Goal: Communication & Community: Ask a question

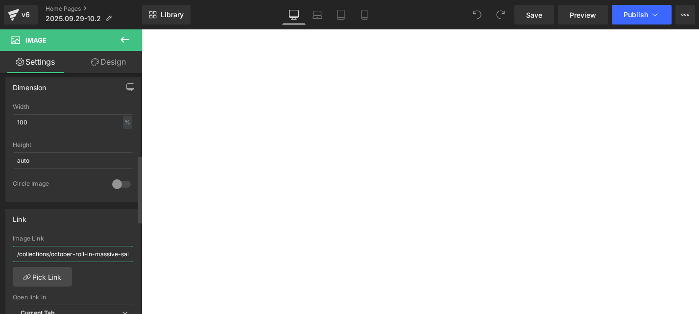
scroll to position [0, 6]
drag, startPoint x: 211, startPoint y: 284, endPoint x: 146, endPoint y: 272, distance: 66.3
click at [96, 250] on input "/collections/october-roll-in-massive-sale" at bounding box center [73, 254] width 121 height 16
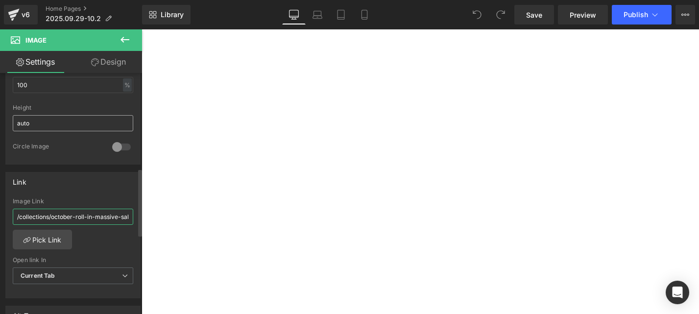
scroll to position [343, 0]
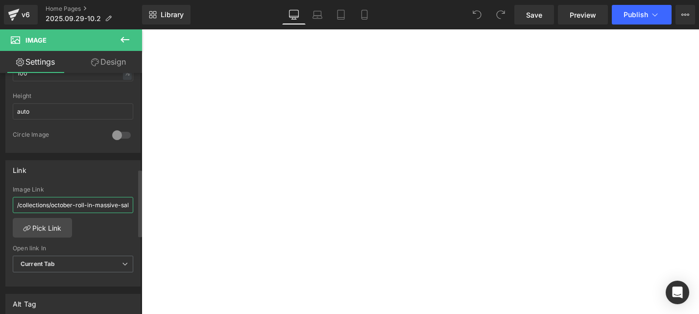
click at [29, 203] on input "/collections/october-roll-in-massive-sale" at bounding box center [73, 205] width 121 height 16
click at [45, 225] on link "Pick Link" at bounding box center [42, 228] width 59 height 20
click at [578, 13] on span "Preview" at bounding box center [583, 15] width 26 height 10
click at [76, 204] on input "/collections/october-roll-in-massive-sale" at bounding box center [73, 205] width 121 height 16
click at [53, 225] on link "Pick Link" at bounding box center [42, 228] width 59 height 20
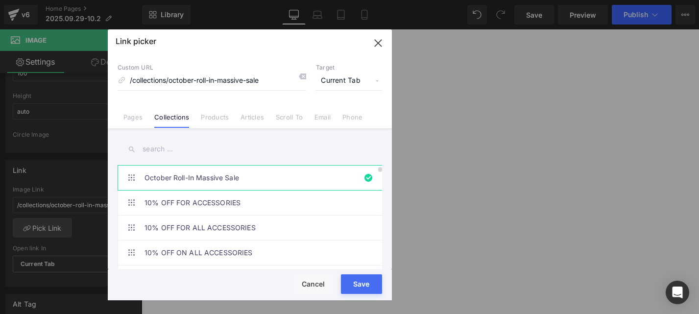
click at [160, 176] on link "October Roll-In Massive Sale" at bounding box center [253, 178] width 216 height 25
click at [369, 289] on button "Save" at bounding box center [361, 284] width 41 height 20
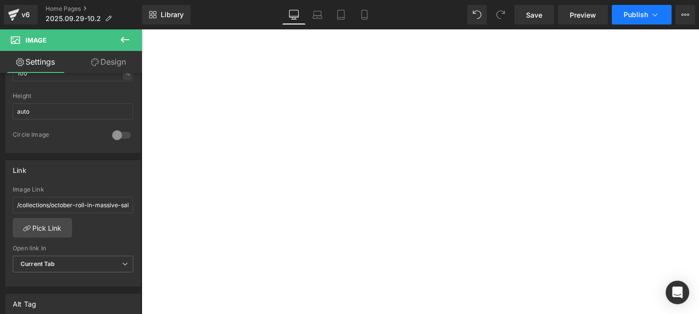
click at [622, 13] on button "Publish" at bounding box center [642, 15] width 60 height 20
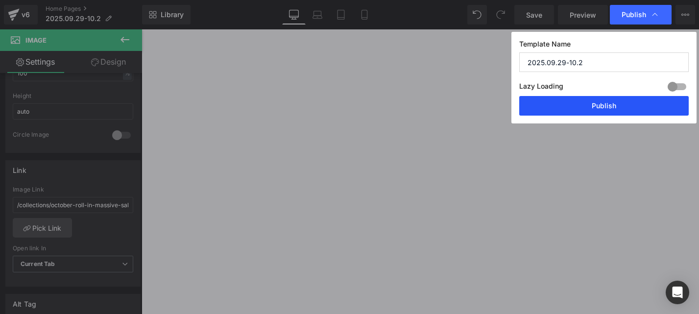
click at [627, 103] on button "Publish" at bounding box center [605, 106] width 170 height 20
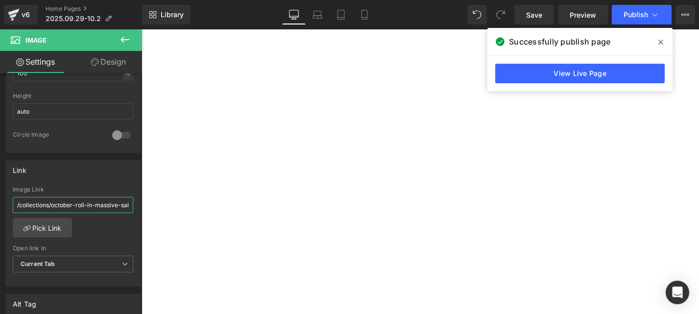
scroll to position [0, 6]
drag, startPoint x: 158, startPoint y: 233, endPoint x: 158, endPoint y: 219, distance: 14.2
click at [626, 8] on button "Publish" at bounding box center [642, 15] width 60 height 20
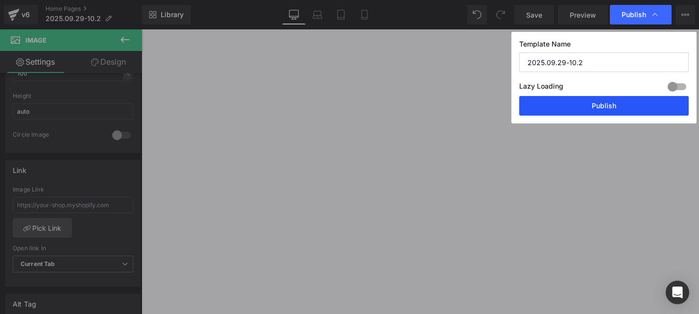
click at [615, 108] on button "Publish" at bounding box center [605, 106] width 170 height 20
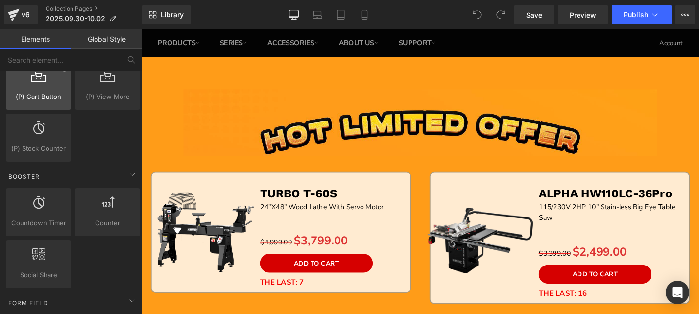
scroll to position [1127, 0]
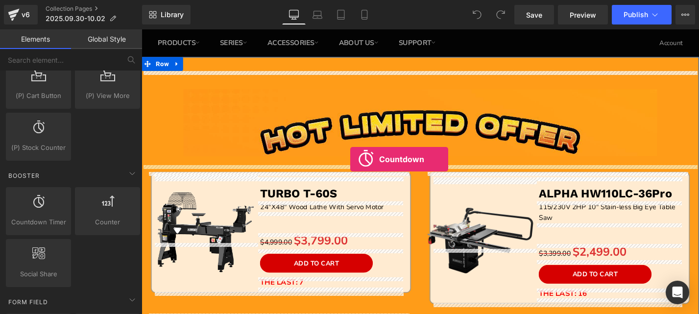
drag, startPoint x: 180, startPoint y: 246, endPoint x: 364, endPoint y: 168, distance: 199.6
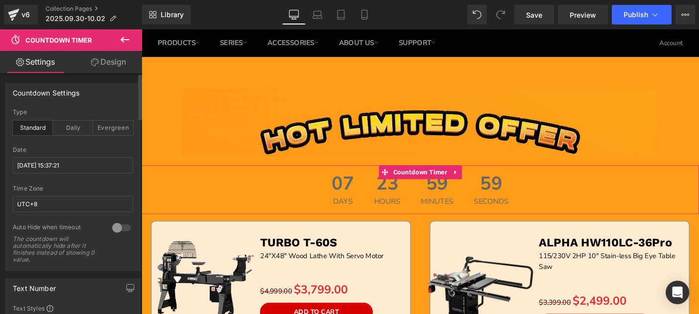
click at [110, 226] on div at bounding box center [122, 228] width 24 height 16
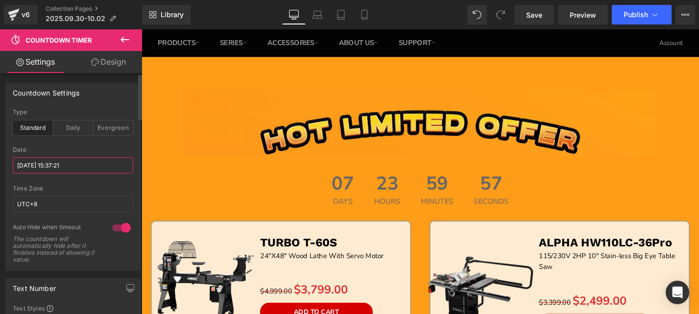
click at [68, 164] on input "[DATE] 15:37:21" at bounding box center [73, 165] width 121 height 16
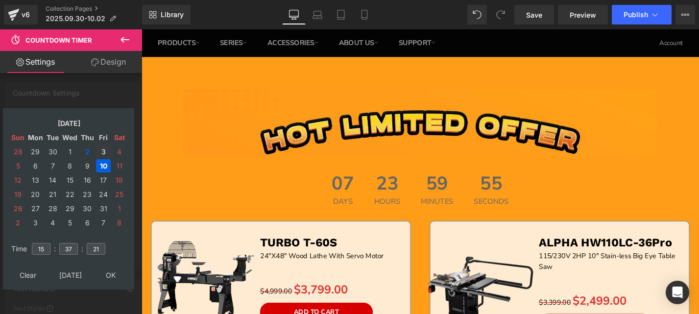
click at [102, 147] on td "3" at bounding box center [103, 151] width 15 height 13
click at [72, 248] on input "37" at bounding box center [68, 249] width 19 height 12
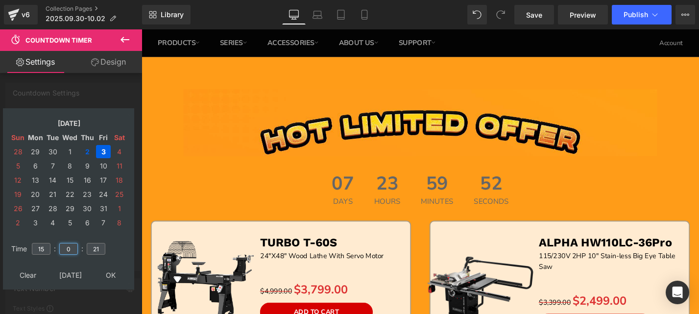
type input "0"
click at [91, 246] on input "21" at bounding box center [96, 249] width 19 height 12
type input "0"
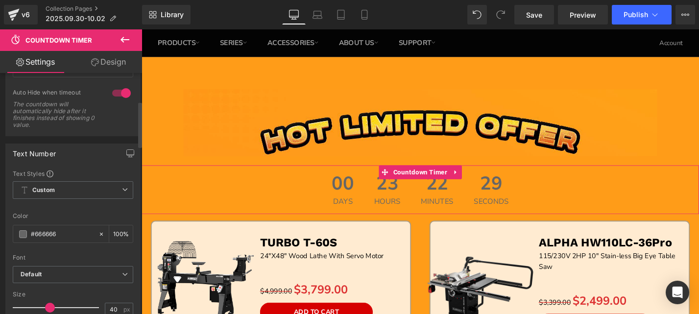
scroll to position [147, 0]
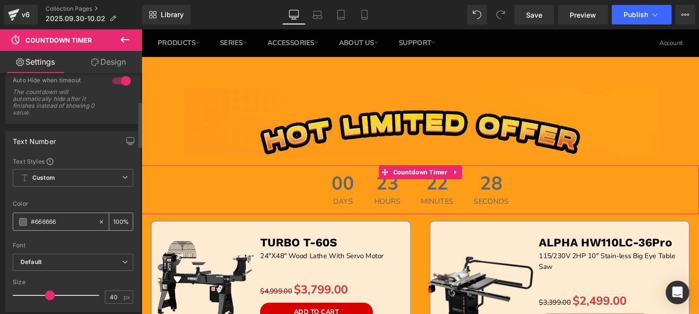
click at [42, 219] on input "#666666" at bounding box center [62, 222] width 63 height 11
click at [26, 222] on span at bounding box center [23, 222] width 8 height 8
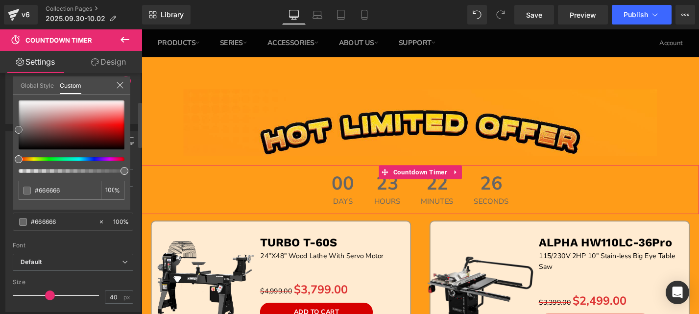
click at [117, 123] on div at bounding box center [72, 124] width 106 height 49
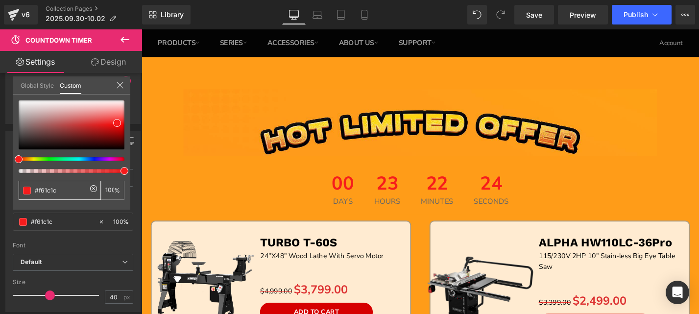
drag, startPoint x: 61, startPoint y: 194, endPoint x: -3, endPoint y: 195, distance: 64.7
click at [0, 195] on html "Countdown Timer You are previewing how the will restyle your page. You can not …" at bounding box center [349, 157] width 699 height 314
type input "#f61c1c"
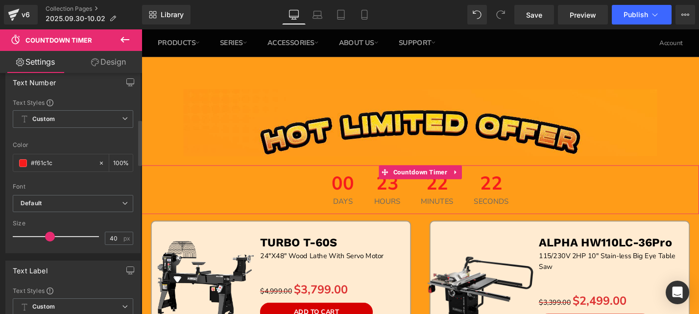
scroll to position [245, 0]
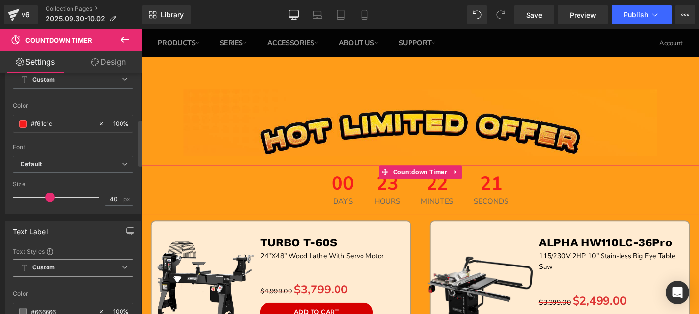
click at [25, 270] on icon at bounding box center [24, 268] width 5 height 7
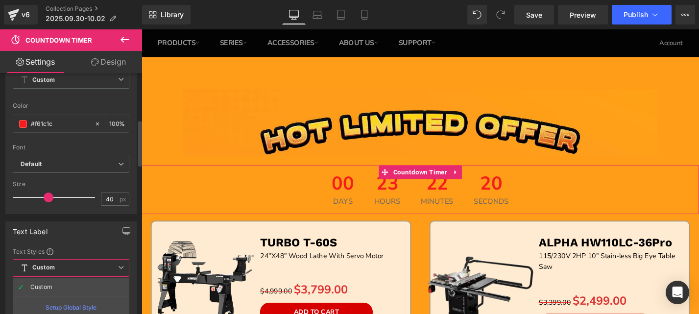
click at [25, 270] on icon at bounding box center [24, 268] width 5 height 7
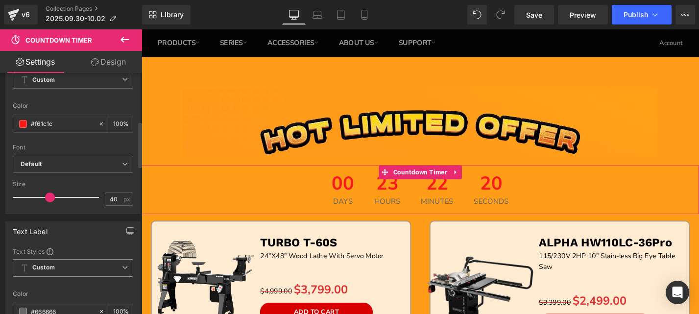
scroll to position [294, 0]
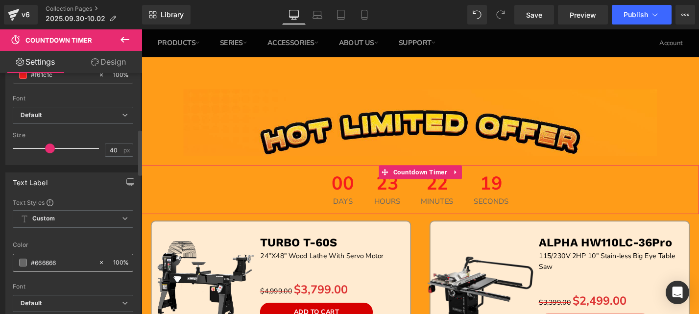
click at [25, 259] on span at bounding box center [23, 263] width 8 height 8
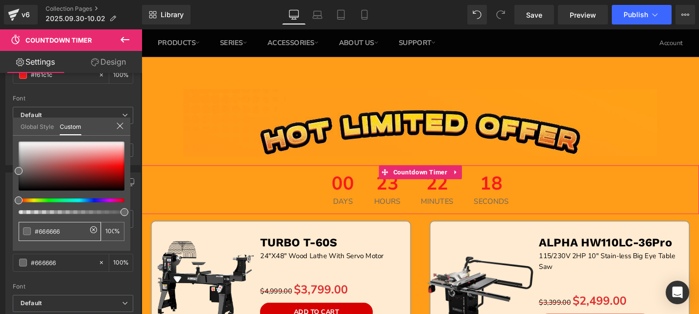
drag, startPoint x: 70, startPoint y: 229, endPoint x: -3, endPoint y: 228, distance: 73.5
click at [0, 228] on html "Countdown Timer You are previewing how the will restyle your page. You can not …" at bounding box center [349, 157] width 699 height 314
paste input "f61c1c"
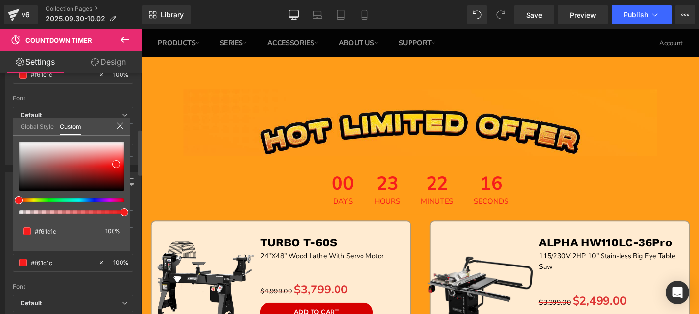
type input "#f61c1c"
click at [67, 243] on div "#f61c1c 100 %" at bounding box center [72, 196] width 118 height 109
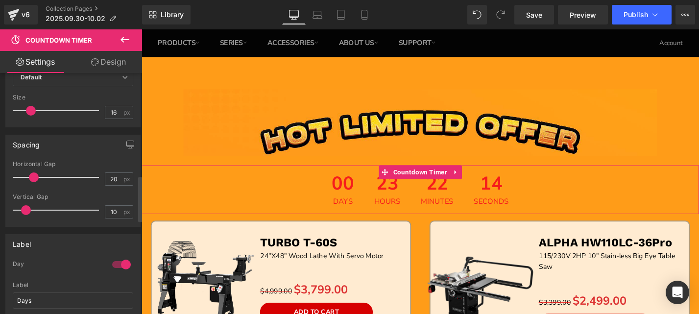
scroll to position [539, 0]
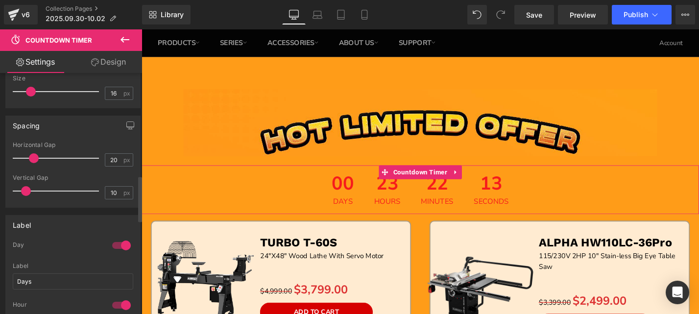
click at [112, 245] on div at bounding box center [122, 246] width 24 height 16
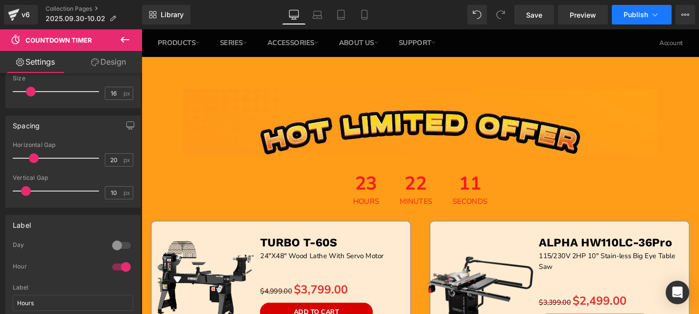
click at [641, 12] on span "Publish" at bounding box center [636, 15] width 25 height 8
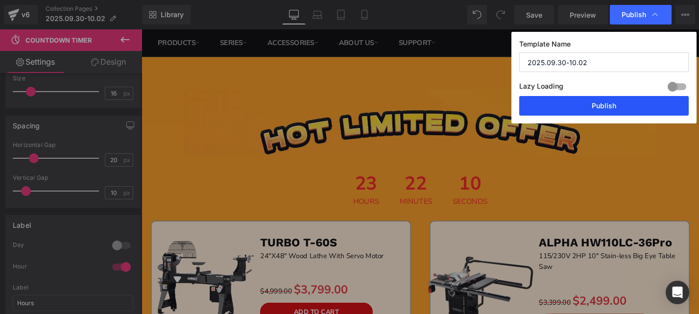
click at [618, 107] on button "Publish" at bounding box center [605, 106] width 170 height 20
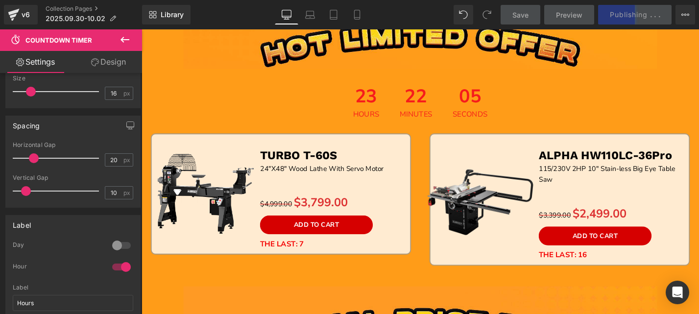
scroll to position [147, 0]
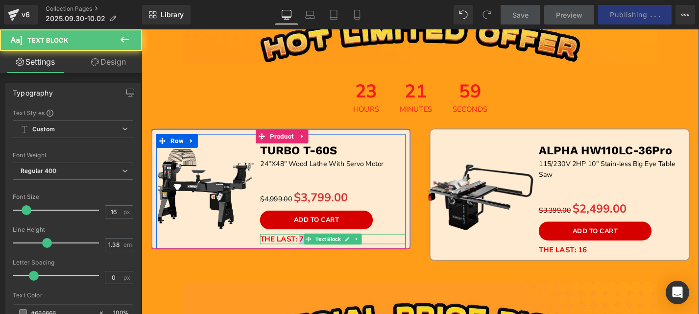
click at [309, 250] on b "THE LAST: 7" at bounding box center [291, 252] width 47 height 11
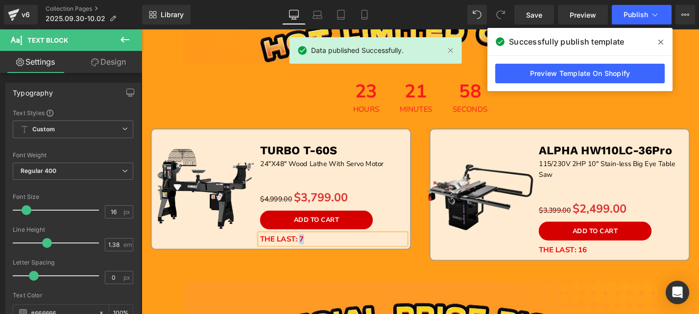
click at [307, 252] on b "THE LAST: 7" at bounding box center [291, 252] width 47 height 11
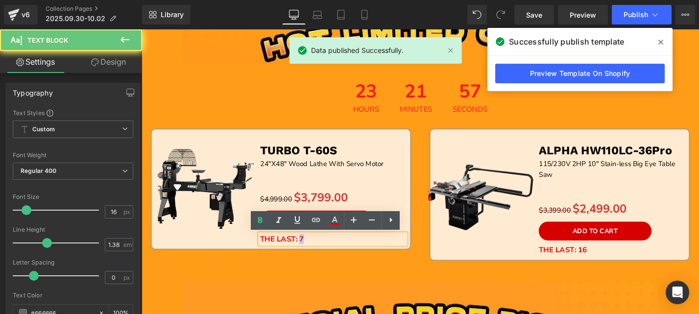
click at [306, 251] on b "THE LAST: 7" at bounding box center [291, 252] width 47 height 11
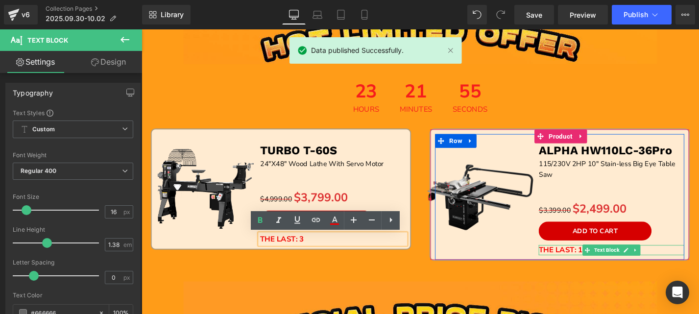
drag, startPoint x: 590, startPoint y: 267, endPoint x: 606, endPoint y: 267, distance: 16.2
click at [590, 267] on b "THE LAST: 16" at bounding box center [589, 264] width 51 height 11
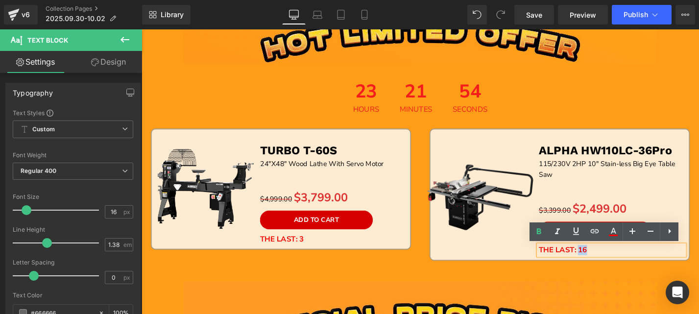
drag, startPoint x: 603, startPoint y: 265, endPoint x: 612, endPoint y: 263, distance: 9.2
click at [612, 263] on p "THE LAST: 16" at bounding box center [641, 264] width 155 height 11
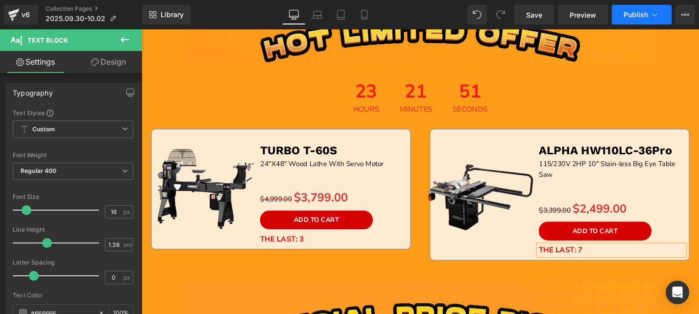
click at [629, 10] on button "Publish" at bounding box center [642, 15] width 60 height 20
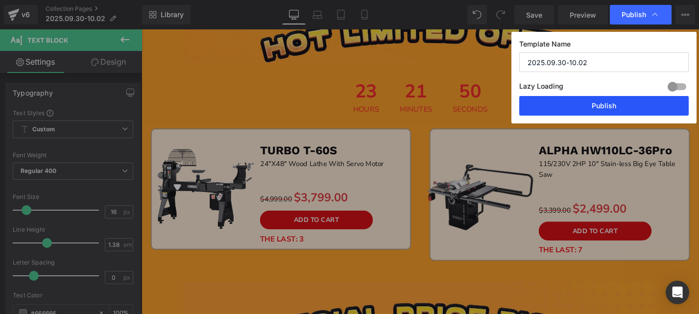
click at [617, 101] on button "Publish" at bounding box center [605, 106] width 170 height 20
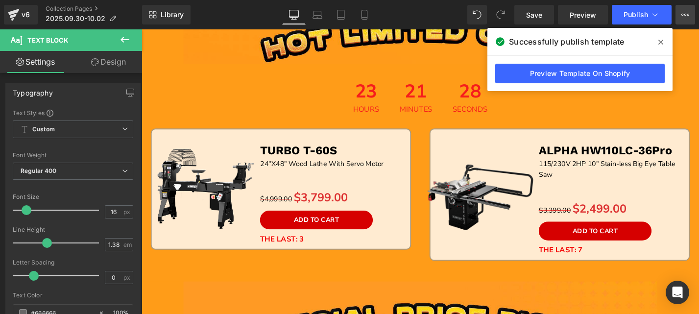
click at [687, 14] on icon at bounding box center [686, 15] width 8 height 8
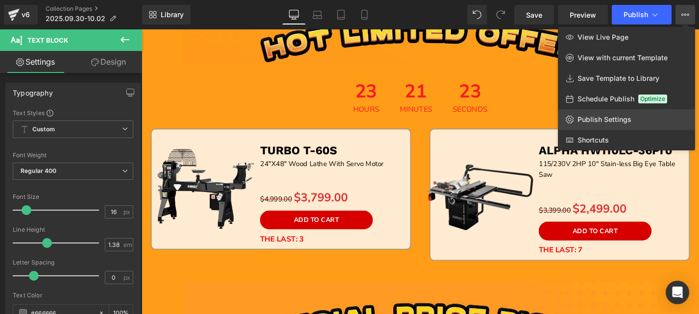
click at [618, 122] on span "Publish Settings" at bounding box center [605, 119] width 54 height 9
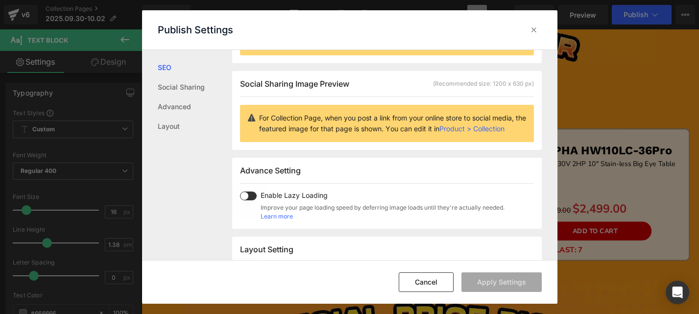
scroll to position [99, 0]
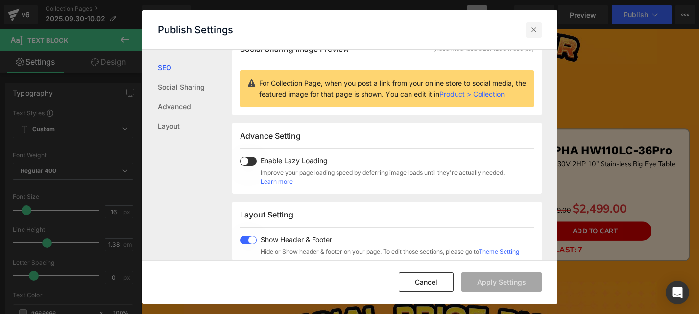
click at [536, 33] on icon at bounding box center [534, 30] width 10 height 10
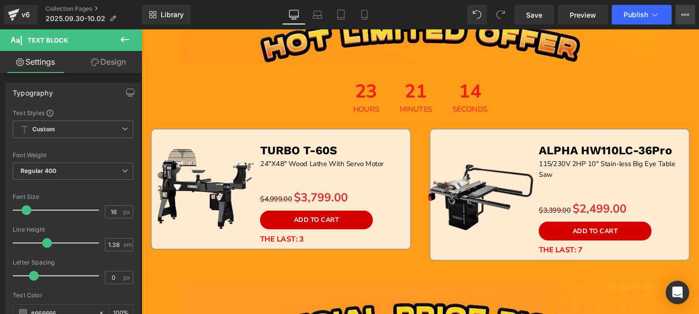
click at [688, 11] on icon at bounding box center [686, 15] width 8 height 8
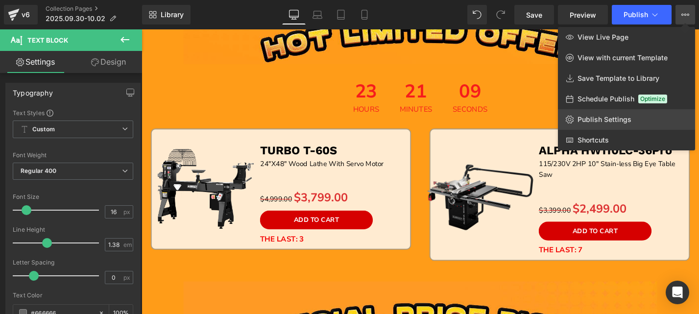
click at [614, 117] on span "Publish Settings" at bounding box center [605, 119] width 54 height 9
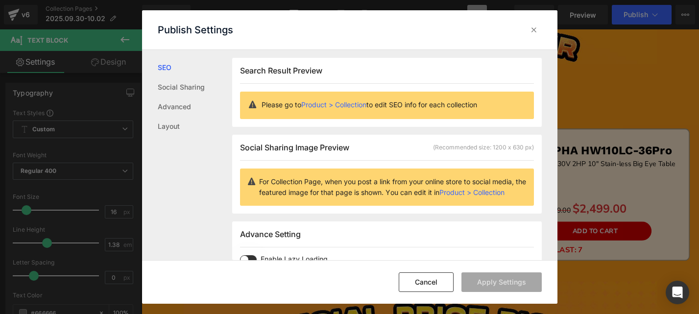
scroll to position [0, 0]
click at [178, 105] on link "Advanced" at bounding box center [195, 107] width 74 height 20
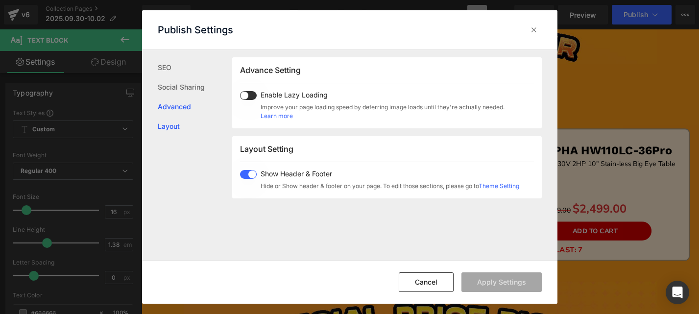
click at [174, 132] on link "Layout" at bounding box center [195, 127] width 74 height 20
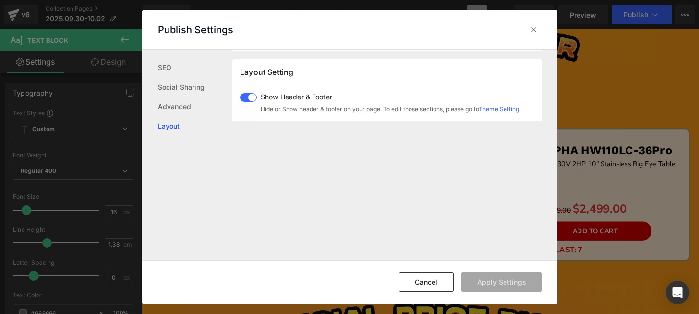
scroll to position [243, 0]
click at [169, 55] on ul "SEO Social Sharing Advanced Layout" at bounding box center [187, 93] width 90 height 86
click at [173, 82] on link "Social Sharing" at bounding box center [195, 87] width 74 height 20
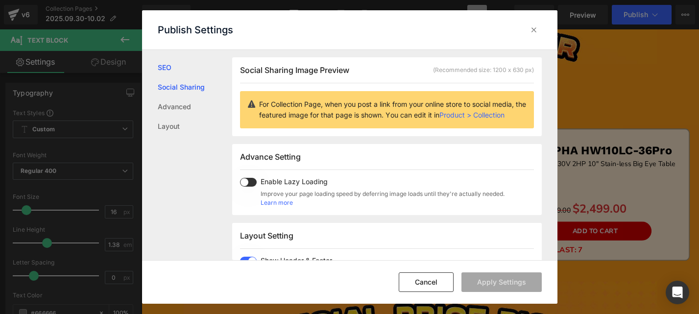
click at [173, 61] on link "SEO" at bounding box center [195, 68] width 74 height 20
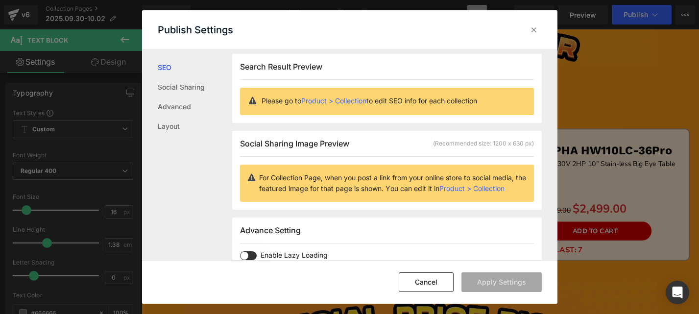
scroll to position [0, 0]
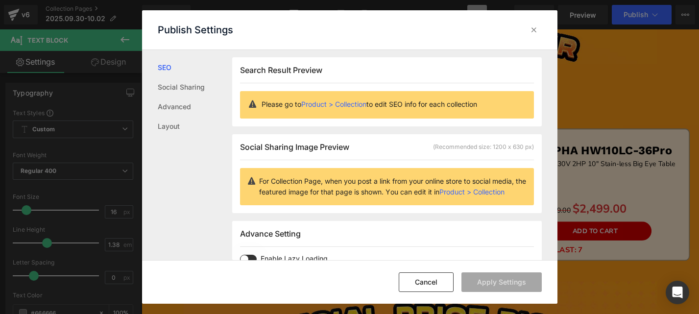
click at [538, 25] on icon at bounding box center [534, 30] width 10 height 10
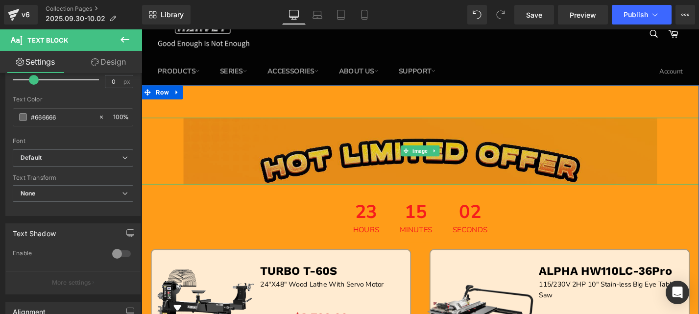
scroll to position [0, 0]
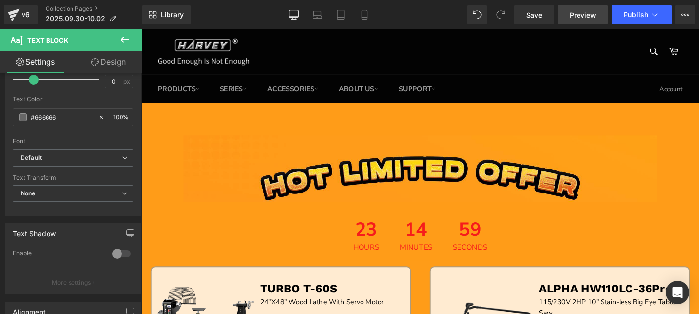
click at [577, 15] on span "Preview" at bounding box center [583, 15] width 26 height 10
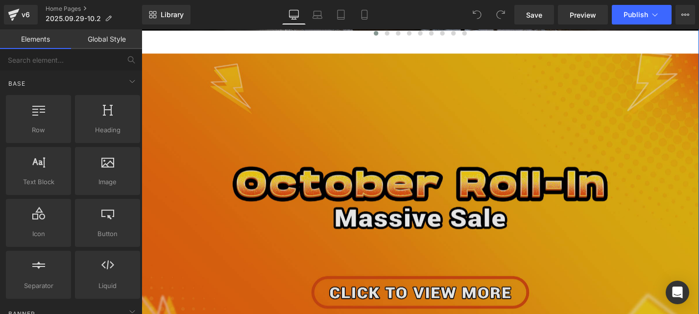
scroll to position [392, 0]
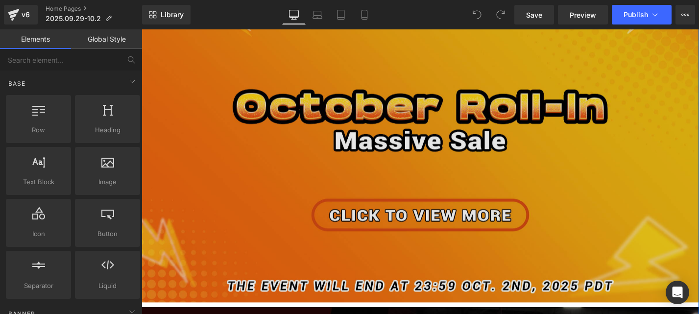
drag, startPoint x: 256, startPoint y: 206, endPoint x: 199, endPoint y: 183, distance: 61.3
click at [345, 172] on img at bounding box center [438, 146] width 593 height 347
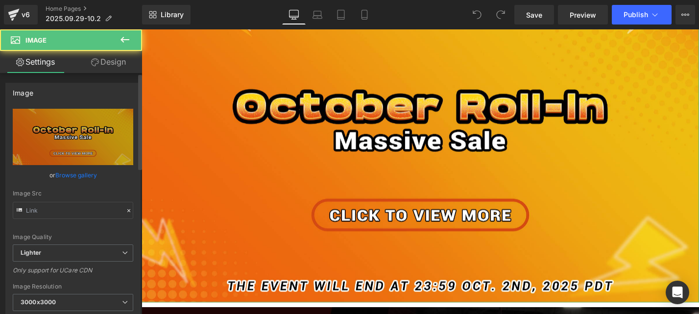
type input "https://ucarecdn.com/b4918c3c-cccf-44b4-b412-8febc91ebfd1/-/format/auto/-/previ…"
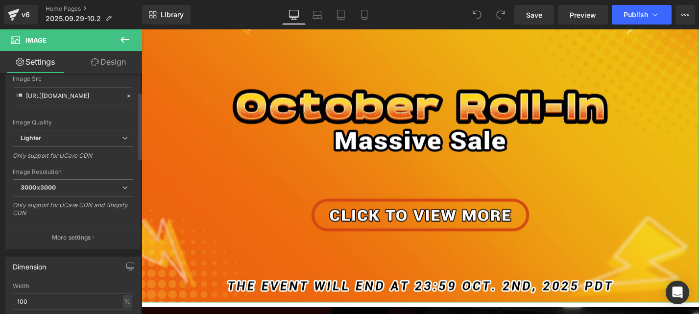
scroll to position [147, 0]
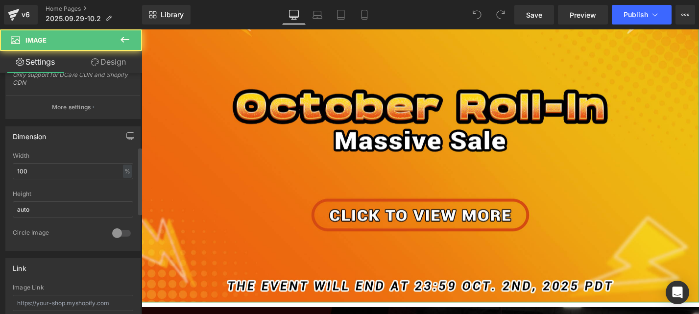
scroll to position [392, 0]
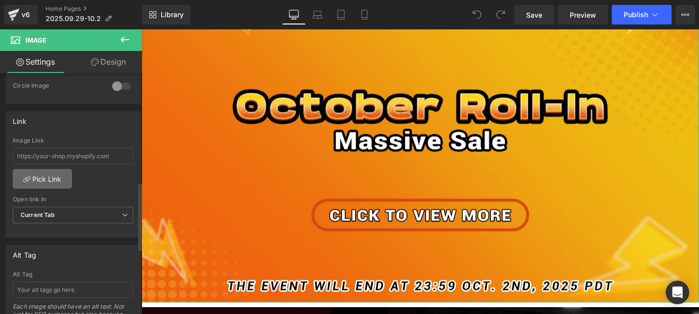
click at [52, 176] on link "Pick Link" at bounding box center [42, 179] width 59 height 20
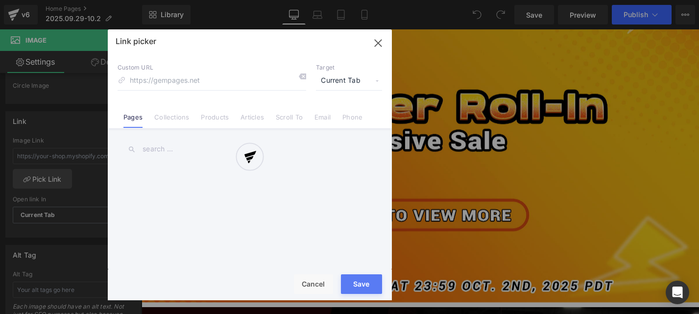
click at [175, 115] on div at bounding box center [250, 164] width 284 height 271
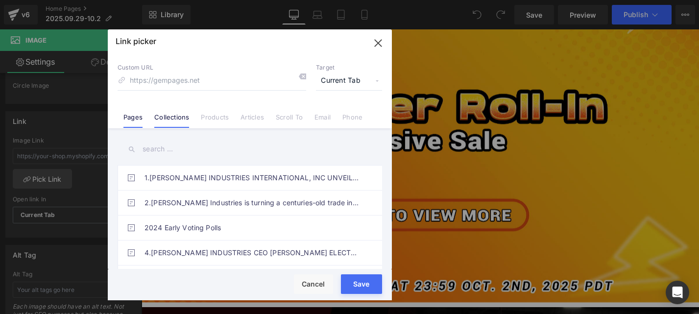
click at [174, 124] on link "Collections" at bounding box center [171, 120] width 35 height 15
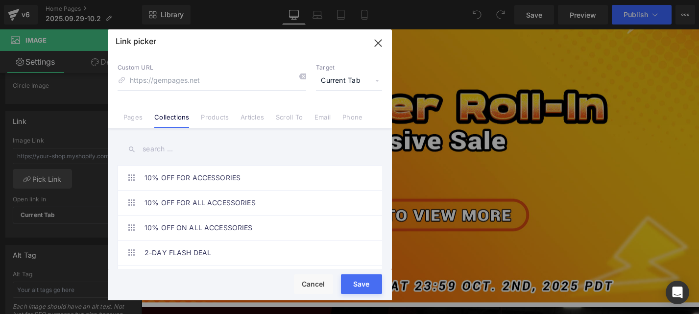
click at [152, 150] on input "text" at bounding box center [250, 149] width 265 height 22
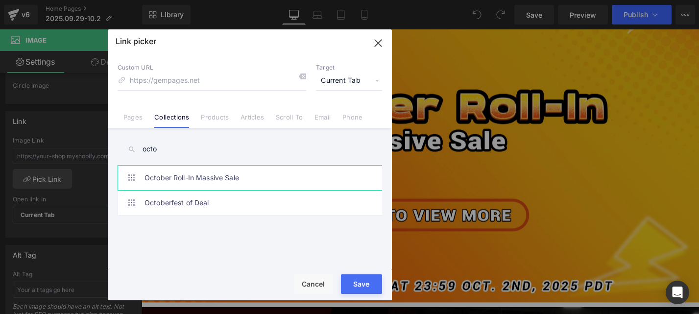
type input "octo"
click at [175, 174] on link "October Roll-In Massive Sale" at bounding box center [253, 178] width 216 height 25
type input "/collections/october-roll-in-massive-sale"
click at [364, 284] on button "Save" at bounding box center [361, 284] width 41 height 20
type input "/collections/october-roll-in-massive-sale"
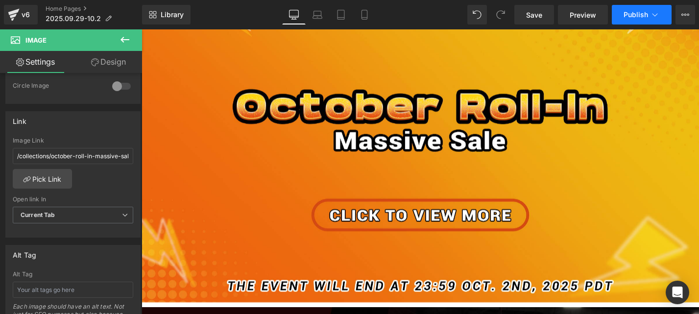
click at [639, 17] on span "Publish" at bounding box center [636, 15] width 25 height 8
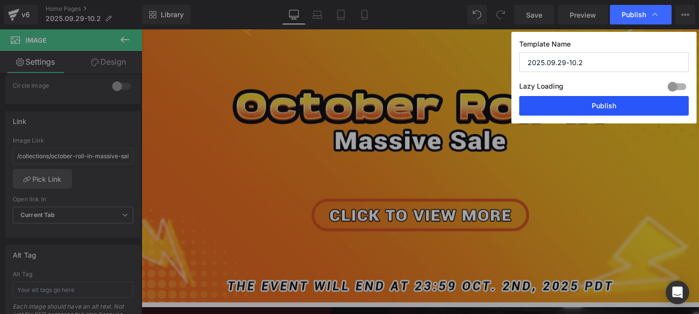
click at [640, 110] on button "Publish" at bounding box center [605, 106] width 170 height 20
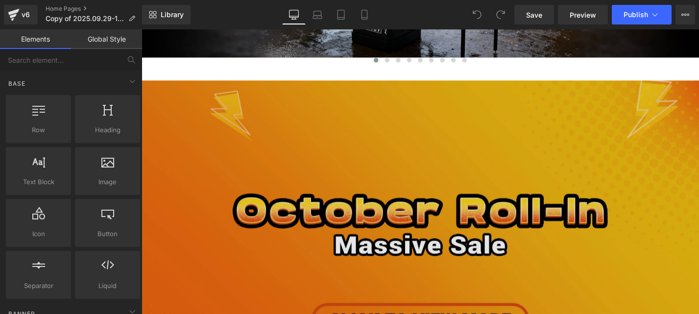
scroll to position [343, 0]
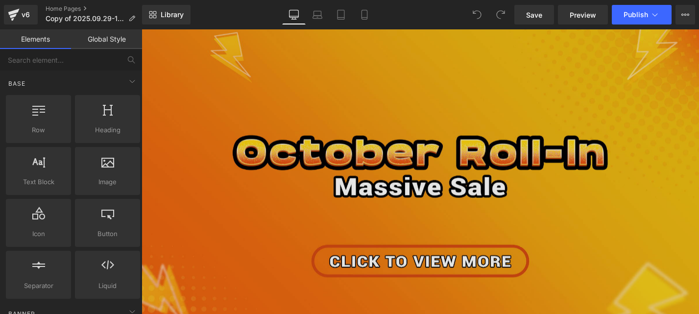
drag, startPoint x: 162, startPoint y: 223, endPoint x: 414, endPoint y: 172, distance: 257.6
click at [414, 172] on img at bounding box center [438, 195] width 593 height 347
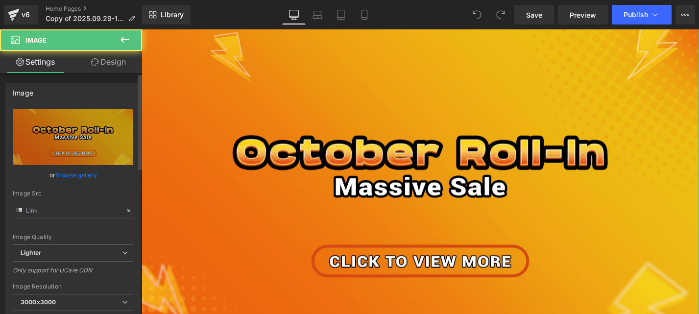
type input "[URL][DOMAIN_NAME]"
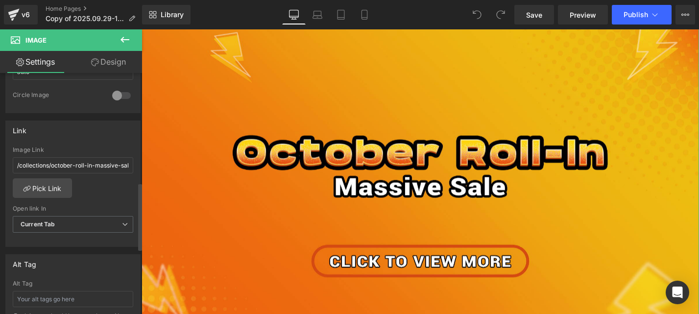
scroll to position [392, 0]
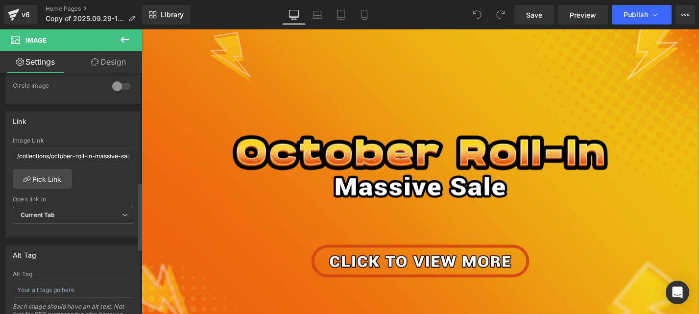
click at [51, 216] on b "Current Tab" at bounding box center [38, 214] width 35 height 7
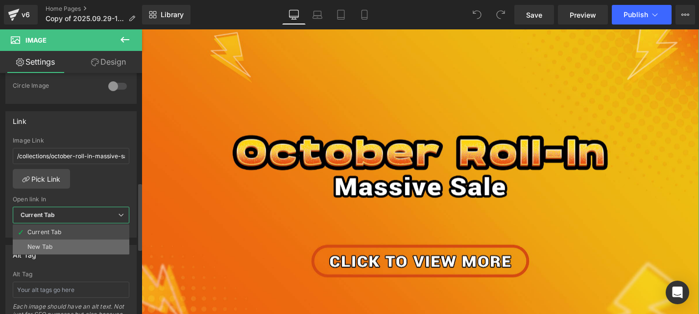
click at [47, 245] on div "New Tab" at bounding box center [39, 247] width 25 height 7
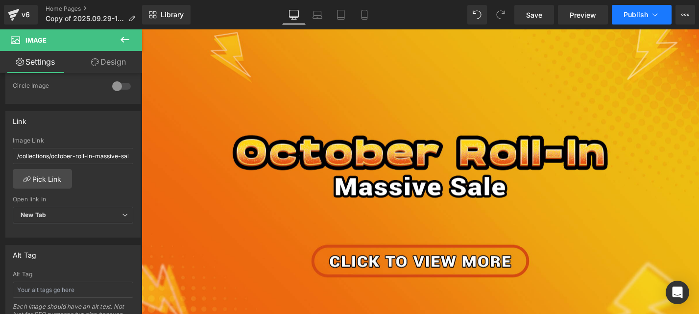
click at [613, 19] on button "Publish" at bounding box center [642, 15] width 60 height 20
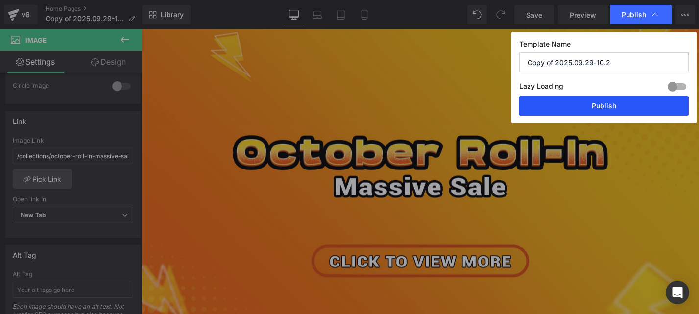
click at [607, 100] on button "Publish" at bounding box center [605, 106] width 170 height 20
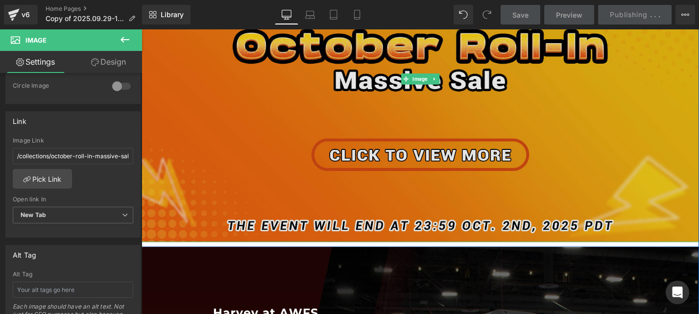
scroll to position [686, 0]
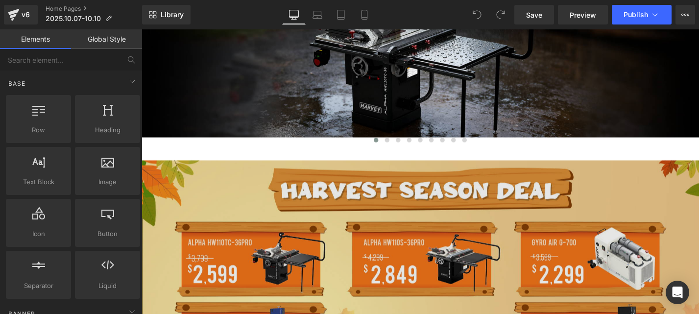
scroll to position [343, 0]
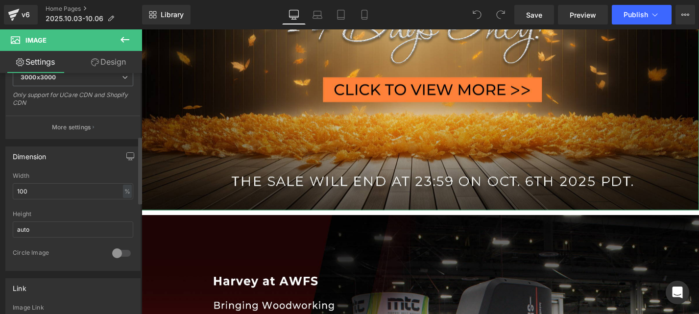
scroll to position [294, 0]
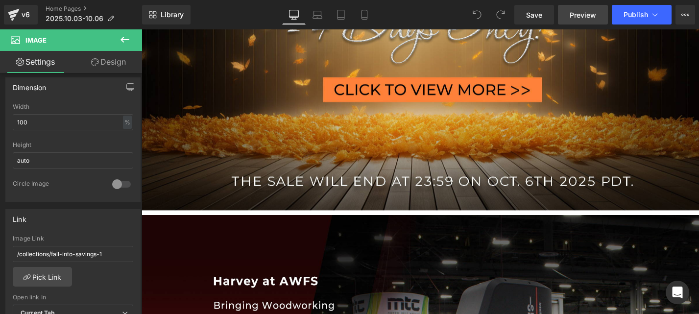
click at [582, 15] on span "Preview" at bounding box center [583, 15] width 26 height 10
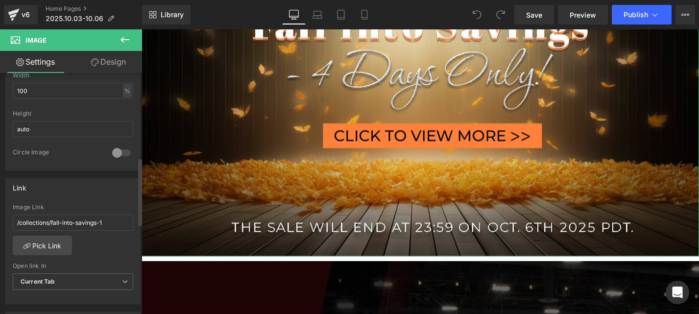
scroll to position [343, 0]
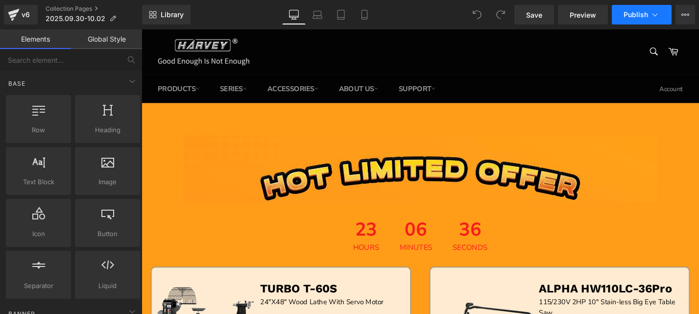
click at [627, 15] on span "Publish" at bounding box center [636, 15] width 25 height 8
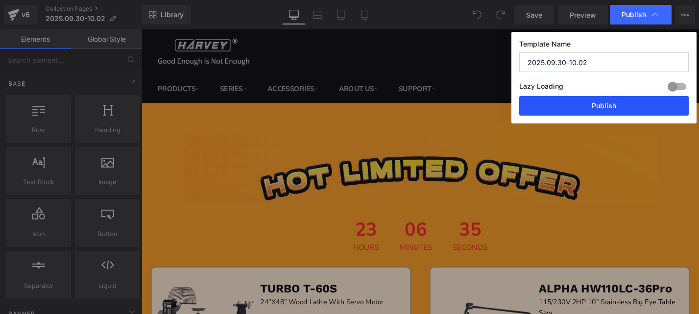
click at [615, 109] on button "Publish" at bounding box center [605, 106] width 170 height 20
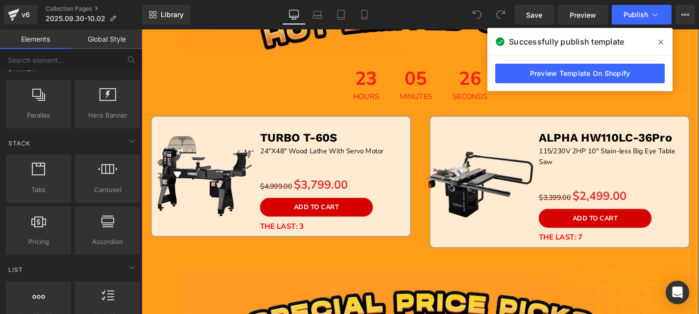
scroll to position [196, 0]
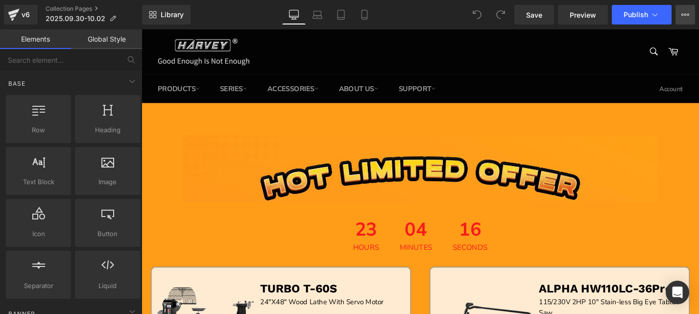
click at [691, 13] on button "View Live Page View with current Template Save Template to Library Schedule Pub…" at bounding box center [686, 15] width 20 height 20
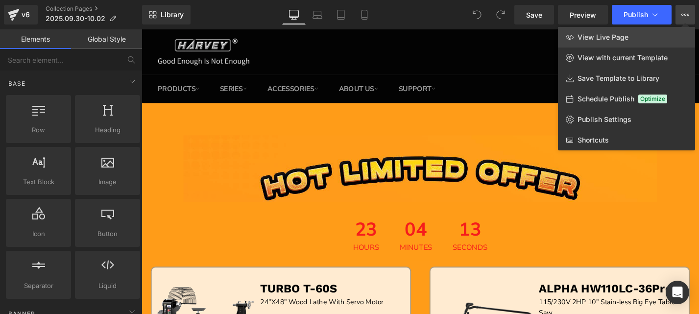
drag, startPoint x: 610, startPoint y: 42, endPoint x: 615, endPoint y: 40, distance: 5.7
click at [615, 40] on span "View Live Page" at bounding box center [603, 37] width 51 height 9
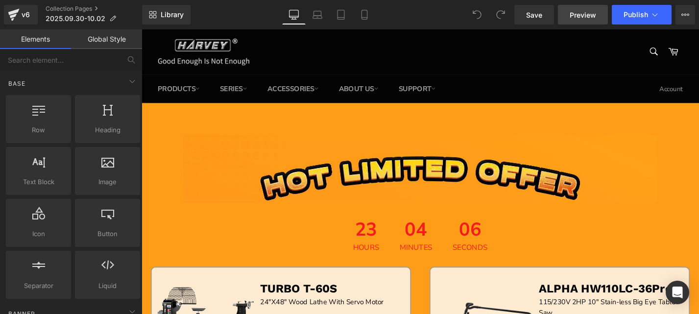
click at [580, 14] on span "Preview" at bounding box center [583, 15] width 26 height 10
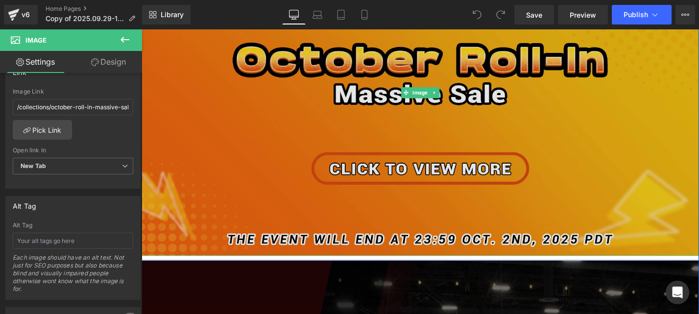
scroll to position [392, 0]
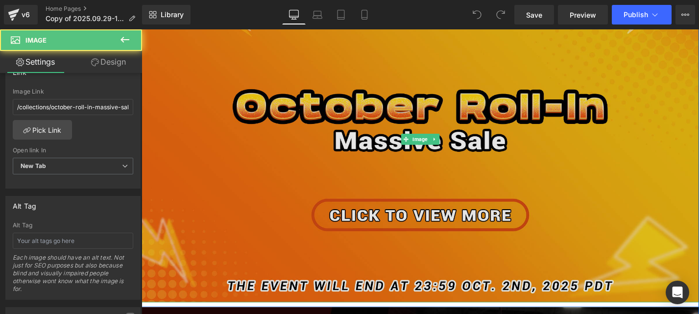
click at [248, 161] on img at bounding box center [438, 146] width 593 height 347
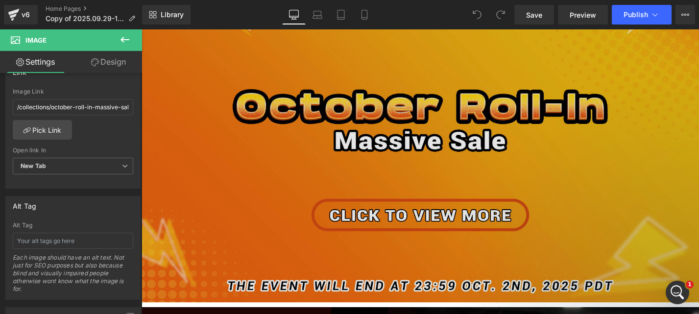
scroll to position [0, 0]
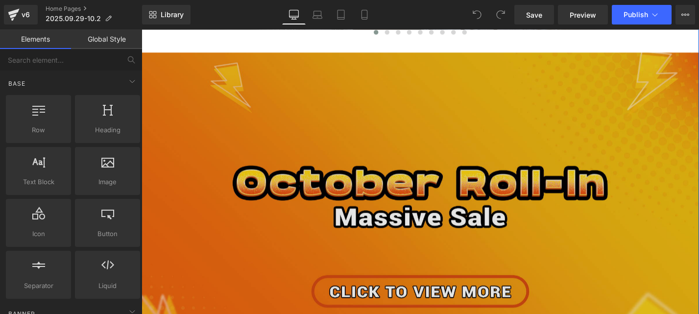
scroll to position [392, 0]
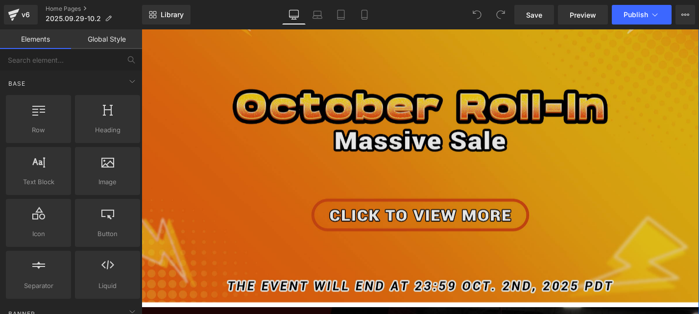
click at [416, 187] on img at bounding box center [438, 146] width 593 height 347
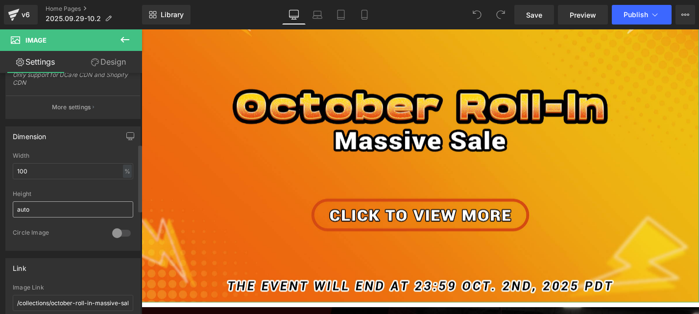
scroll to position [343, 0]
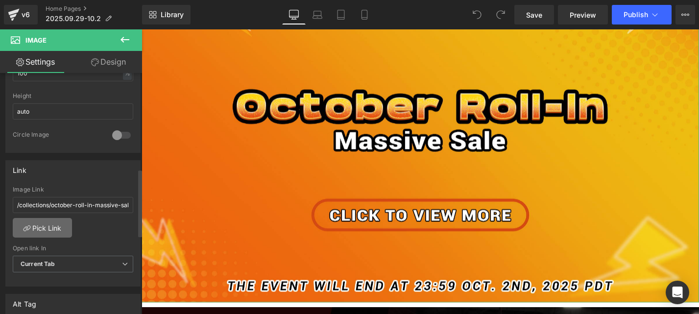
click at [55, 232] on link "Pick Link" at bounding box center [42, 228] width 59 height 20
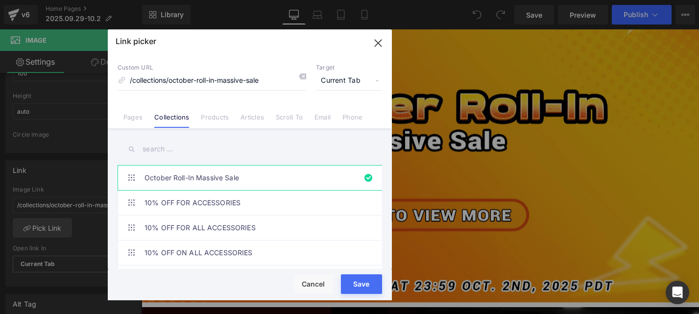
click at [369, 285] on button "Save" at bounding box center [361, 284] width 41 height 20
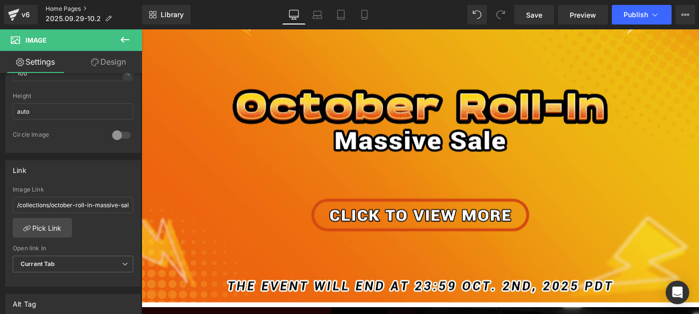
click at [75, 11] on link "Home Pages" at bounding box center [94, 9] width 97 height 8
click at [628, 20] on button "Publish" at bounding box center [642, 15] width 60 height 20
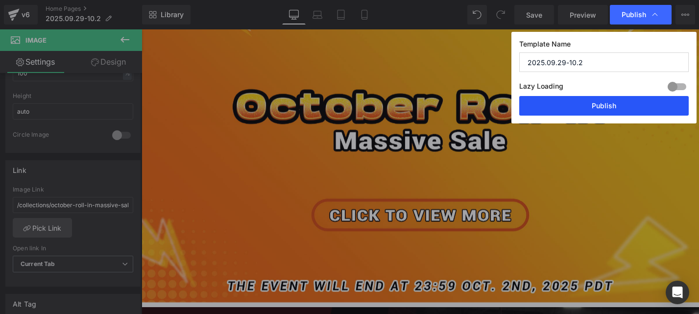
click at [638, 108] on button "Publish" at bounding box center [605, 106] width 170 height 20
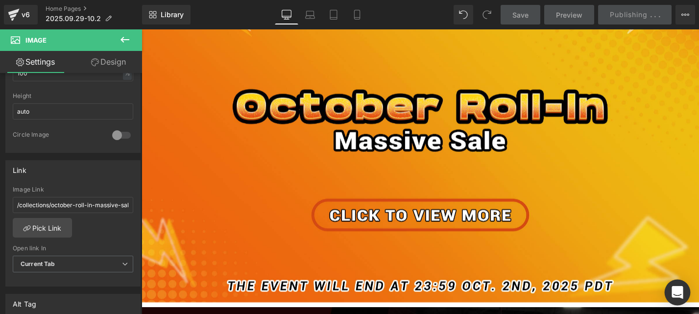
click at [678, 292] on icon "Open Intercom Messenger" at bounding box center [677, 292] width 11 height 13
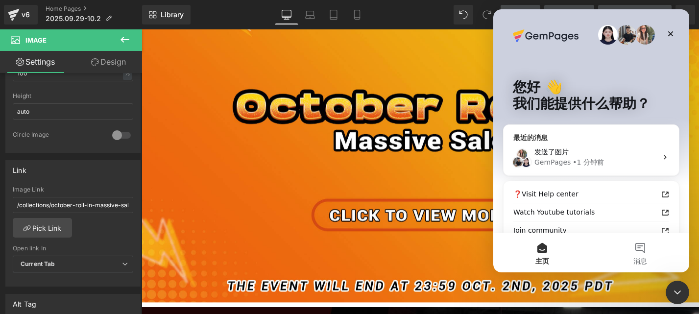
click at [605, 158] on div "GemPages • 1 分钟前" at bounding box center [596, 162] width 123 height 10
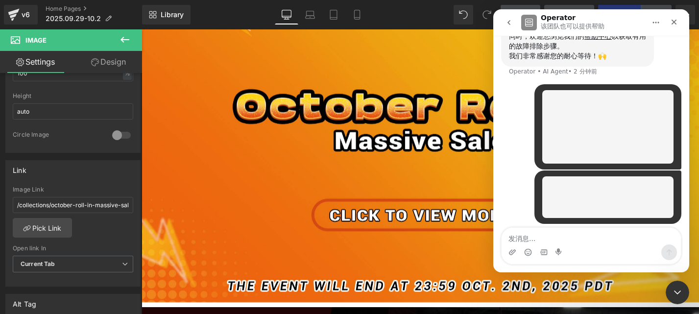
scroll to position [139, 0]
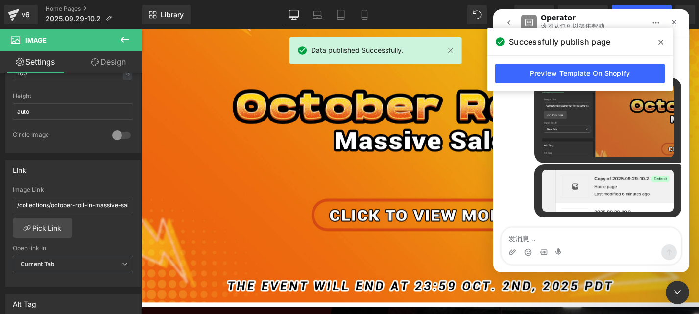
click at [62, 9] on div at bounding box center [349, 142] width 699 height 285
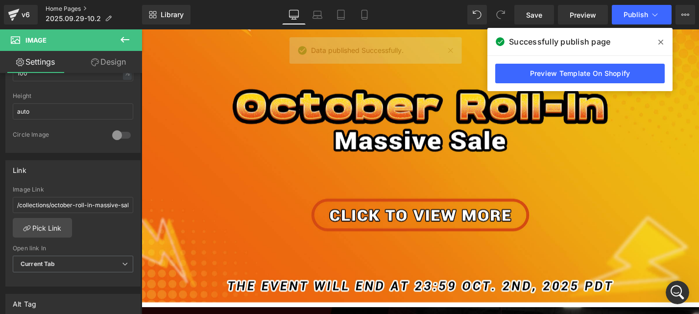
scroll to position [0, 0]
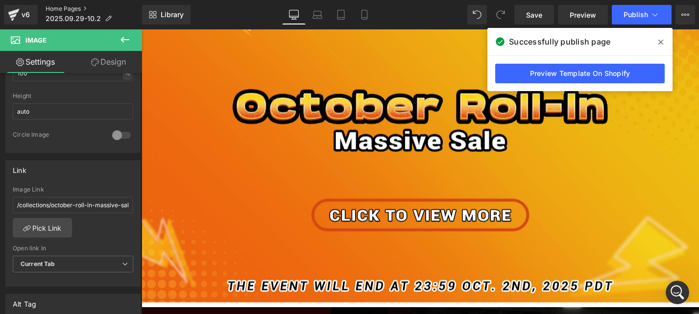
click at [63, 11] on link "Home Pages" at bounding box center [94, 9] width 97 height 8
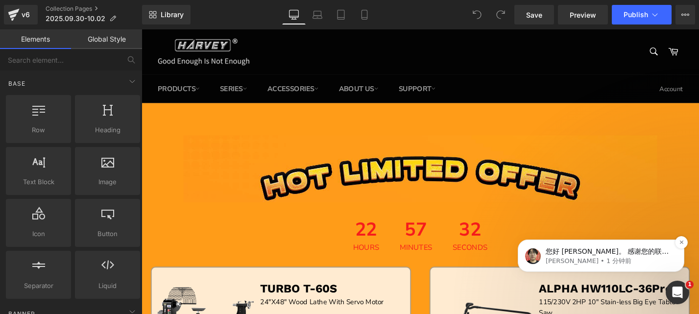
click at [608, 252] on span "您好 Wendy。 感谢您的联系。GemPages 支持团队的 Ethan 来了。很高兴今天能为您提供支持。 免责声明：中文翻译并非 100% 准确，希望您能…" at bounding box center [608, 276] width 125 height 56
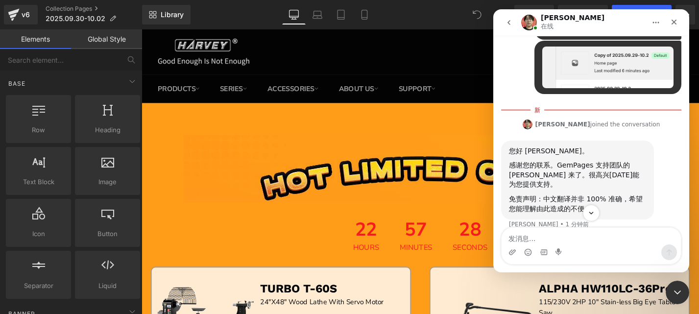
scroll to position [255, 0]
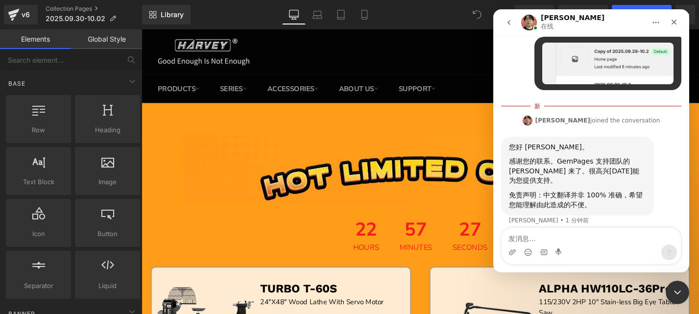
click at [583, 241] on textarea "发消息..." at bounding box center [591, 236] width 179 height 17
type textarea "n"
type textarea "你好"
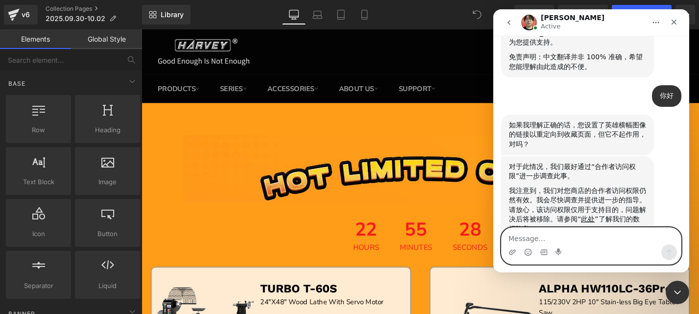
scroll to position [455, 0]
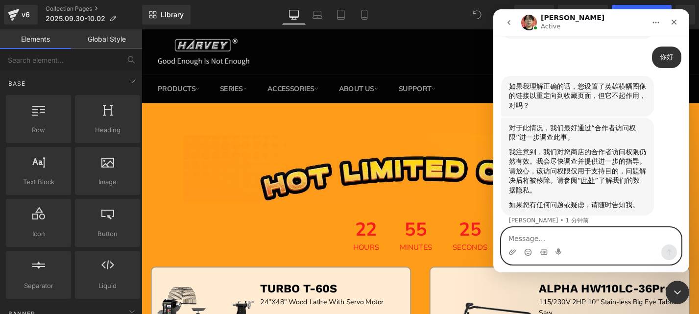
click at [612, 244] on textarea "Message…" at bounding box center [591, 236] width 179 height 17
type textarea "h"
type textarea "好的，谢谢"
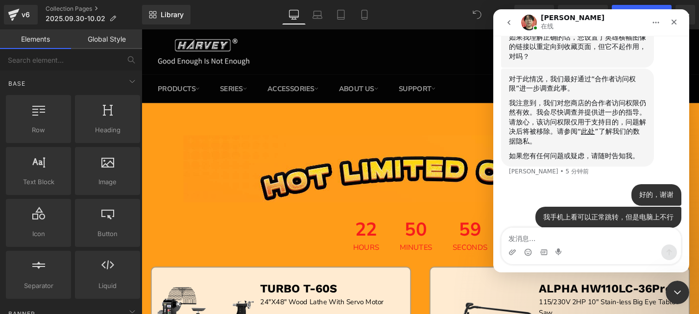
scroll to position [468, 0]
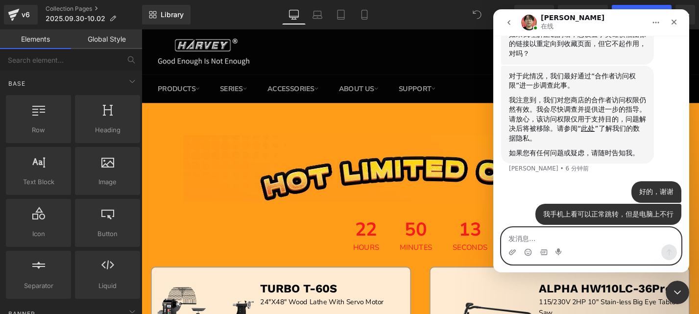
click at [557, 236] on textarea "发消息..." at bounding box center [591, 236] width 179 height 17
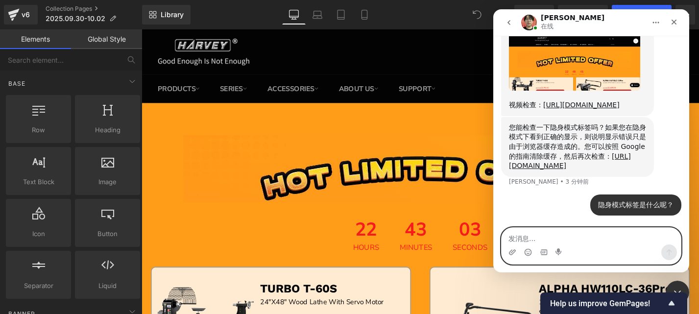
scroll to position [932, 0]
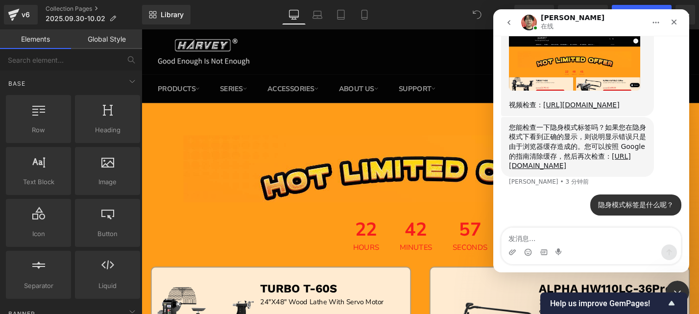
click at [560, 217] on div "隐身模式标签是什么呢？ Harvey • 2 分钟前" at bounding box center [591, 211] width 180 height 33
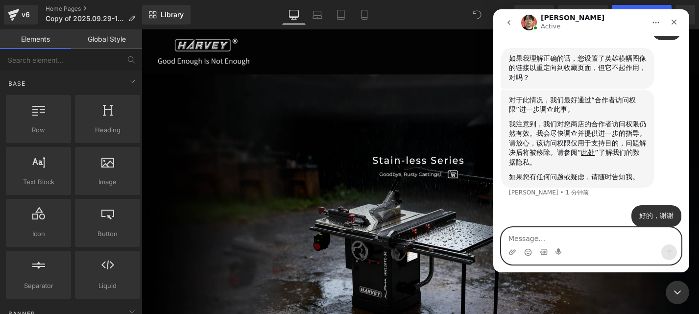
scroll to position [446, 0]
click at [583, 236] on textarea "发消息..." at bounding box center [591, 236] width 179 height 17
type textarea "我手机上看可以正常跳转，但是电脑上不行"
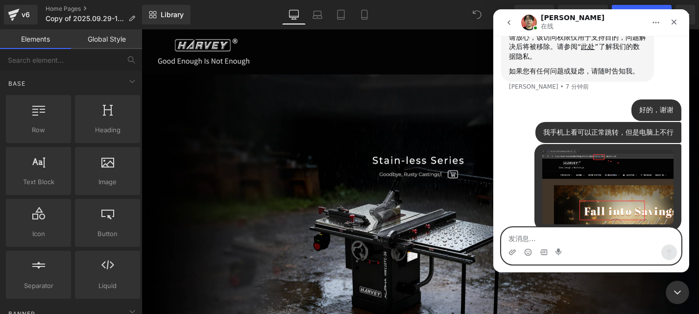
scroll to position [555, 0]
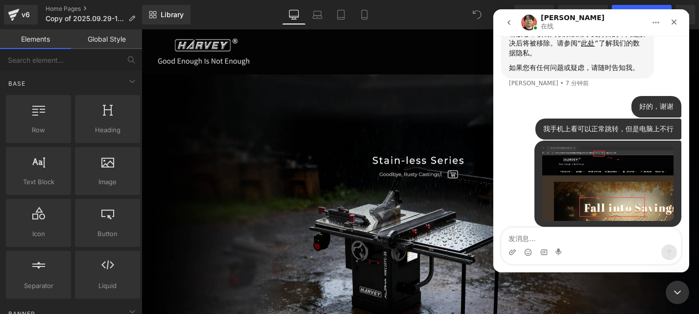
click at [595, 249] on div "Intercom Messenger" at bounding box center [591, 253] width 179 height 16
click at [595, 239] on textarea "发消息..." at bounding box center [591, 236] width 179 height 17
paste textarea "https://www.harveywoodworking.com/"
type textarea "https://www.harveywoodworking.com/"
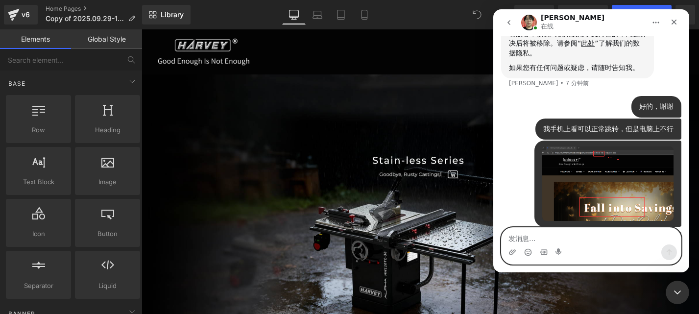
scroll to position [577, 0]
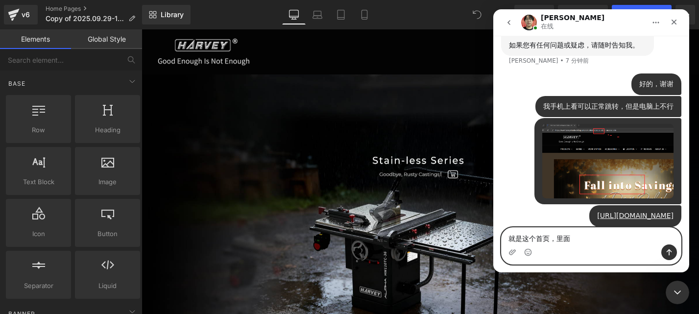
type textarea "就是这个首页，里面"
click at [255, 133] on div at bounding box center [349, 142] width 699 height 285
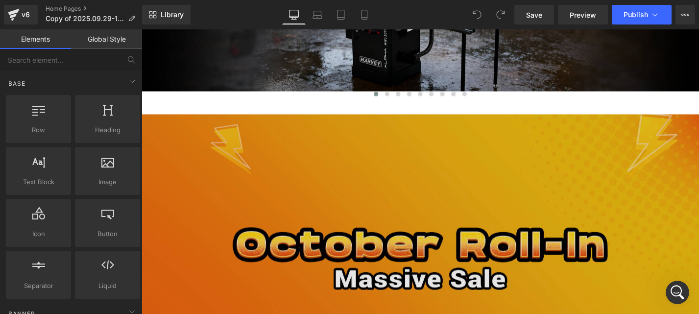
scroll to position [616, 0]
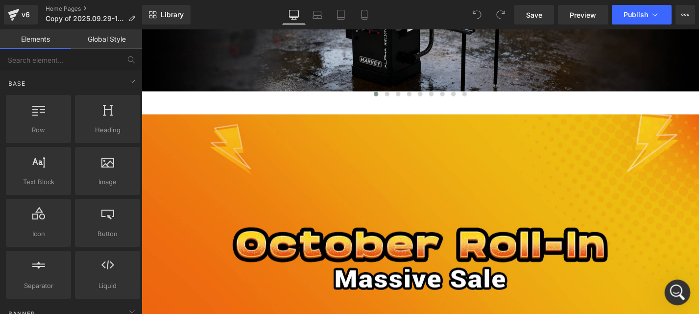
click at [675, 284] on icon "打开 Intercom Messenger" at bounding box center [677, 291] width 16 height 16
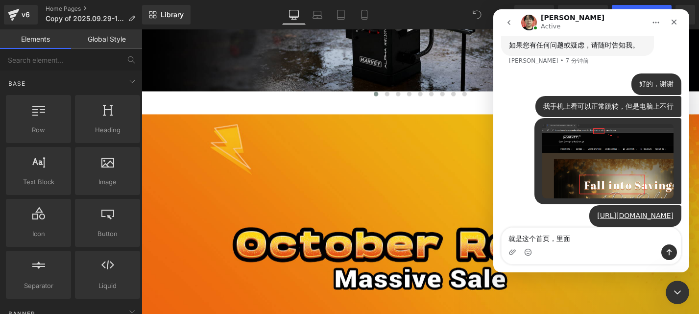
click at [587, 242] on textarea "就是这个首页，里面" at bounding box center [591, 236] width 179 height 17
type textarea "就是这个首页，里面这张图点击进入集合页"
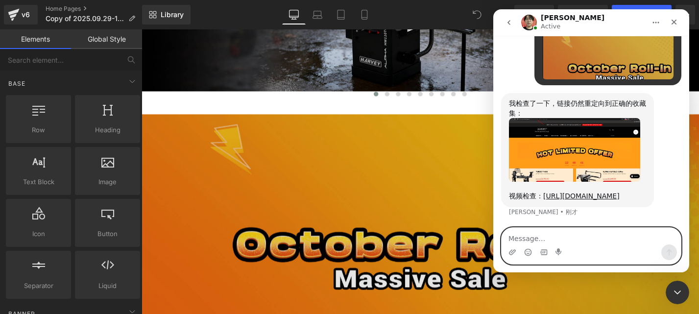
scroll to position [862, 0]
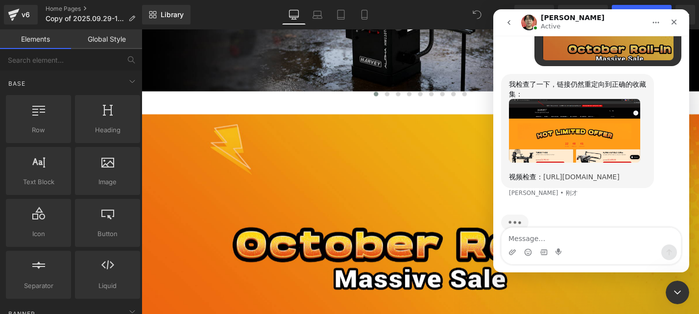
click at [583, 181] on link "https://www.loom.com/share/5e679a5f5b9d49e9b417cde013f0c0ca?sid=c57292f5-3d82-4…" at bounding box center [582, 177] width 76 height 8
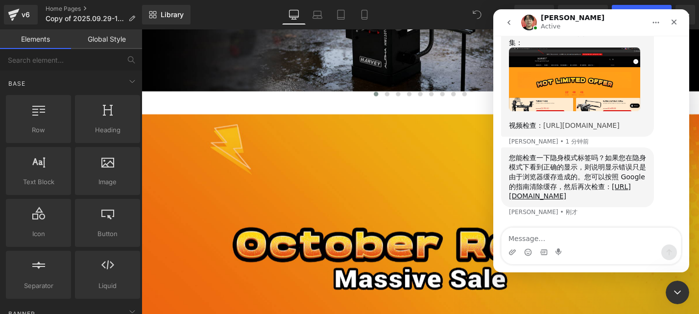
scroll to position [951, 0]
drag, startPoint x: 562, startPoint y: 188, endPoint x: 543, endPoint y: 182, distance: 20.6
click at [543, 182] on div "您能检查一下隐身模式标签吗？如果您在隐身模式下看到正确的显示，则说明显示错误只是由于浏览器缓存造成的。您可以按照 Google 的指南清除缓存，然后再次检查：…" at bounding box center [577, 177] width 137 height 48
click at [537, 192] on div "您能检查一下隐身模式标签吗？如果您在隐身模式下看到正确的显示，则说明显示错误只是由于浏览器缓存造成的。您可以按照 Google 的指南清除缓存，然后再次检查：…" at bounding box center [577, 177] width 137 height 48
drag, startPoint x: 649, startPoint y: 196, endPoint x: 510, endPoint y: 178, distance: 140.3
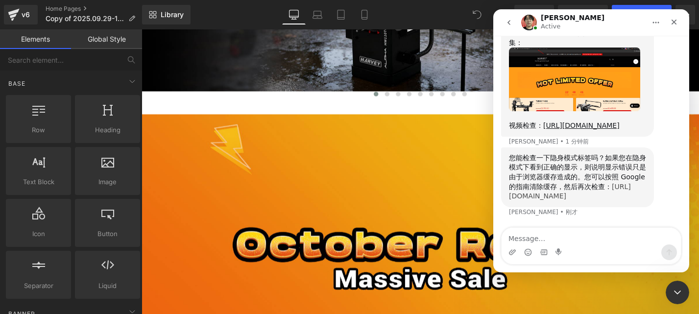
click at [510, 178] on div "您能检查一下隐身模式标签吗？如果您在隐身模式下看到正确的显示，则说明显示错误只是由于浏览器缓存造成的。您可以按照 Google 的指南清除缓存，然后再次检查：…" at bounding box center [577, 178] width 153 height 60
copy link "https://support.google.com/accounts/answer/32050?hl=en&co=GENIE.Platform%3DDesk…"
drag, startPoint x: 594, startPoint y: 135, endPoint x: 553, endPoint y: 139, distance: 40.4
click at [553, 153] on div "您能检查一下隐身模式标签吗？如果您在隐身模式下看到正确的显示，则说明显示错误只是由于浏览器缓存造成的。您可以按照 Google 的指南清除缓存，然后再次检查：…" at bounding box center [577, 177] width 137 height 48
copy div "隐身模式标签"
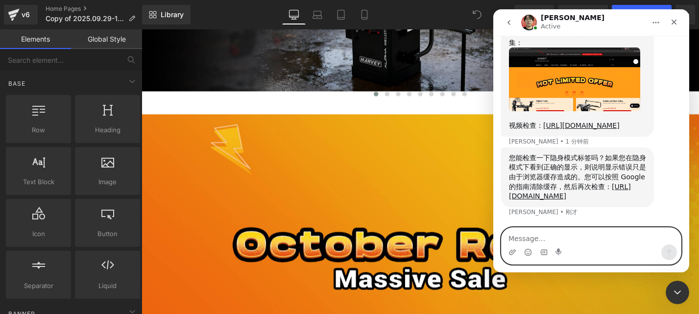
click at [587, 235] on textarea "Message…" at bounding box center [591, 236] width 179 height 17
paste textarea "隐身模式标签"
type textarea "隐身模式标签是什么呢？"
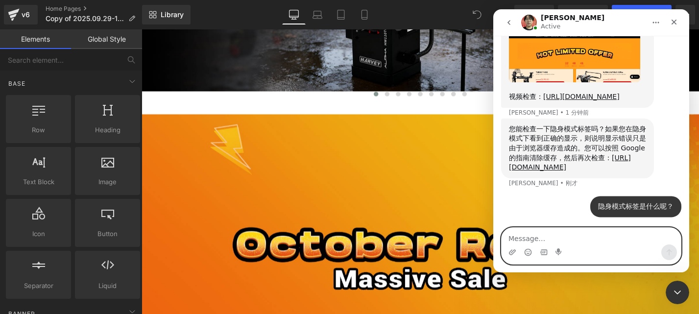
scroll to position [980, 0]
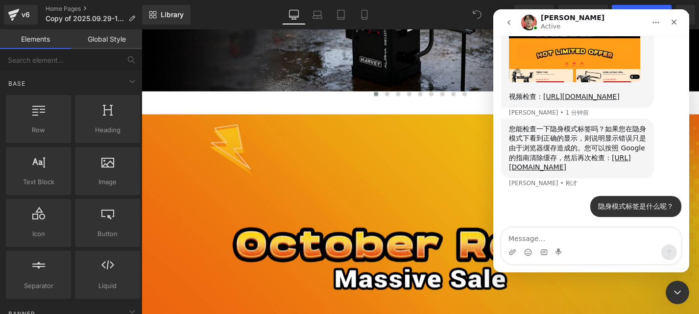
click at [530, 202] on div "隐身模式标签是什么呢？ Harvey • 刚才" at bounding box center [591, 212] width 180 height 33
click at [343, 194] on div at bounding box center [349, 142] width 699 height 285
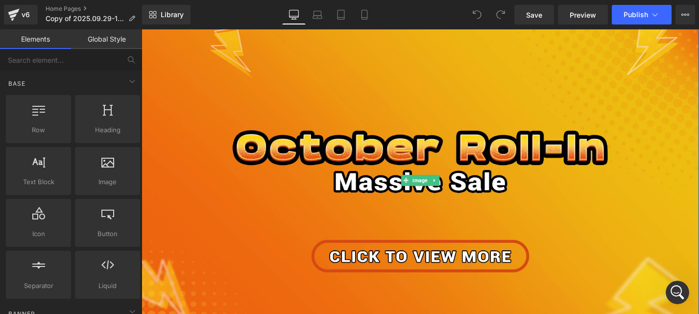
scroll to position [392, 0]
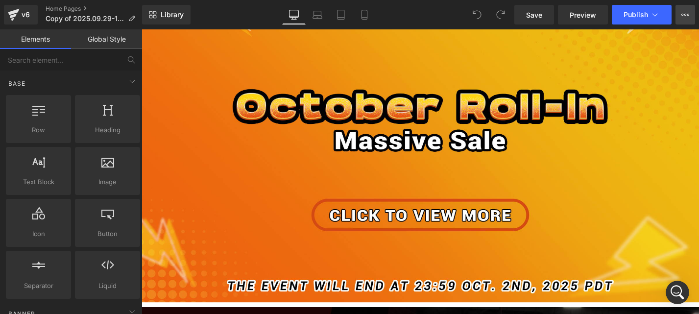
click at [684, 16] on icon at bounding box center [686, 15] width 8 height 8
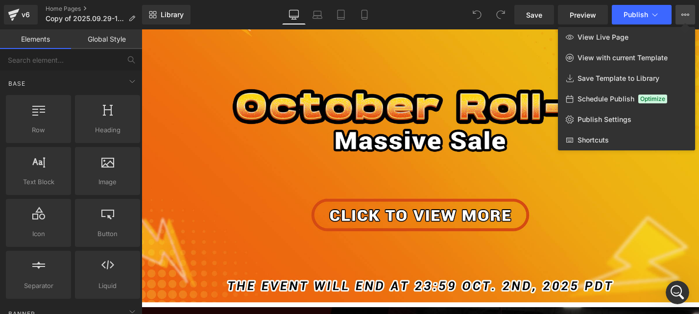
click at [483, 165] on div at bounding box center [421, 171] width 558 height 285
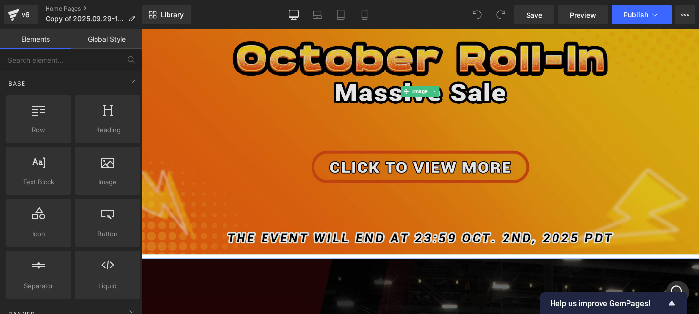
scroll to position [490, 0]
